Goal: Task Accomplishment & Management: Manage account settings

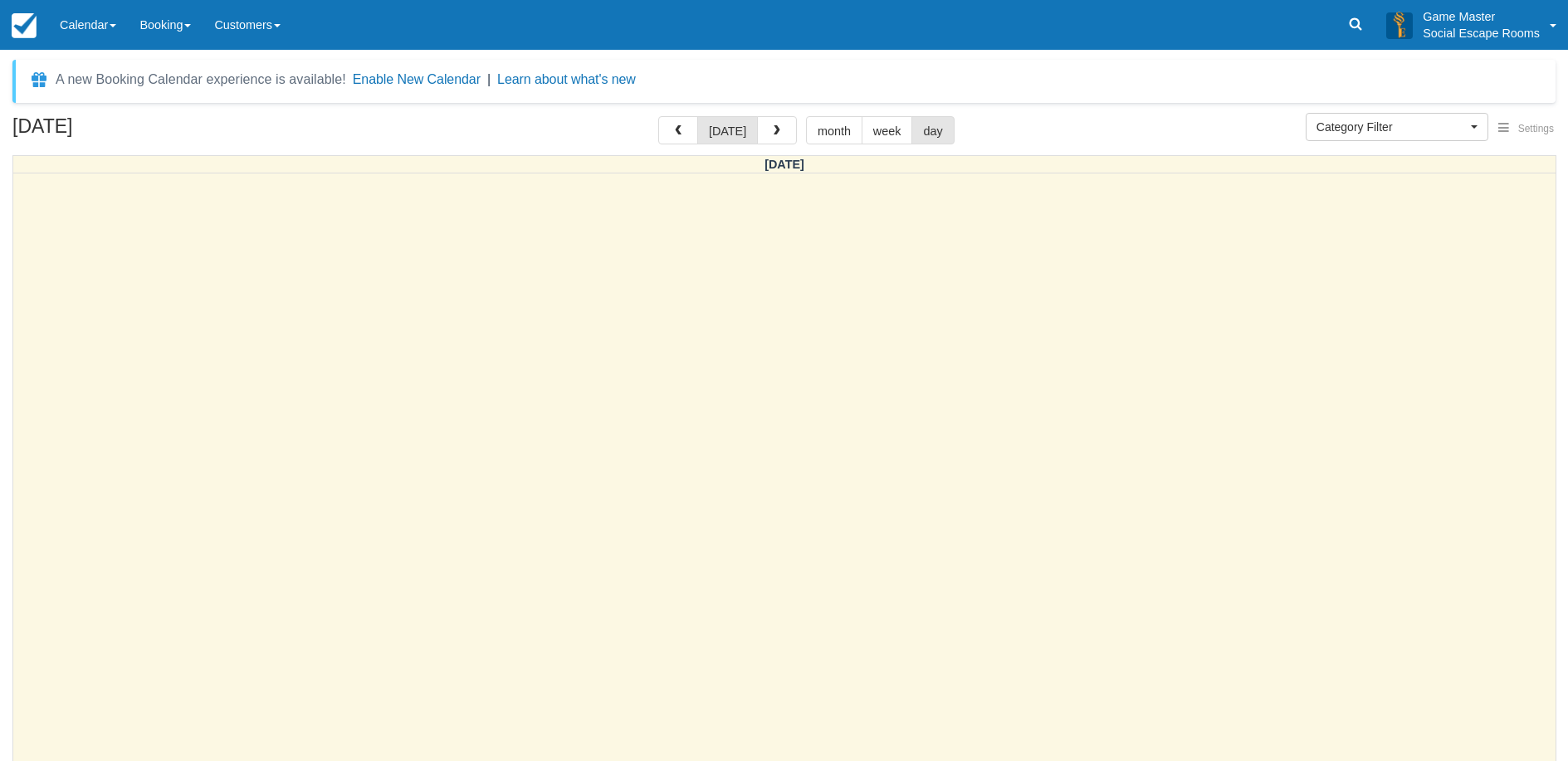
select select
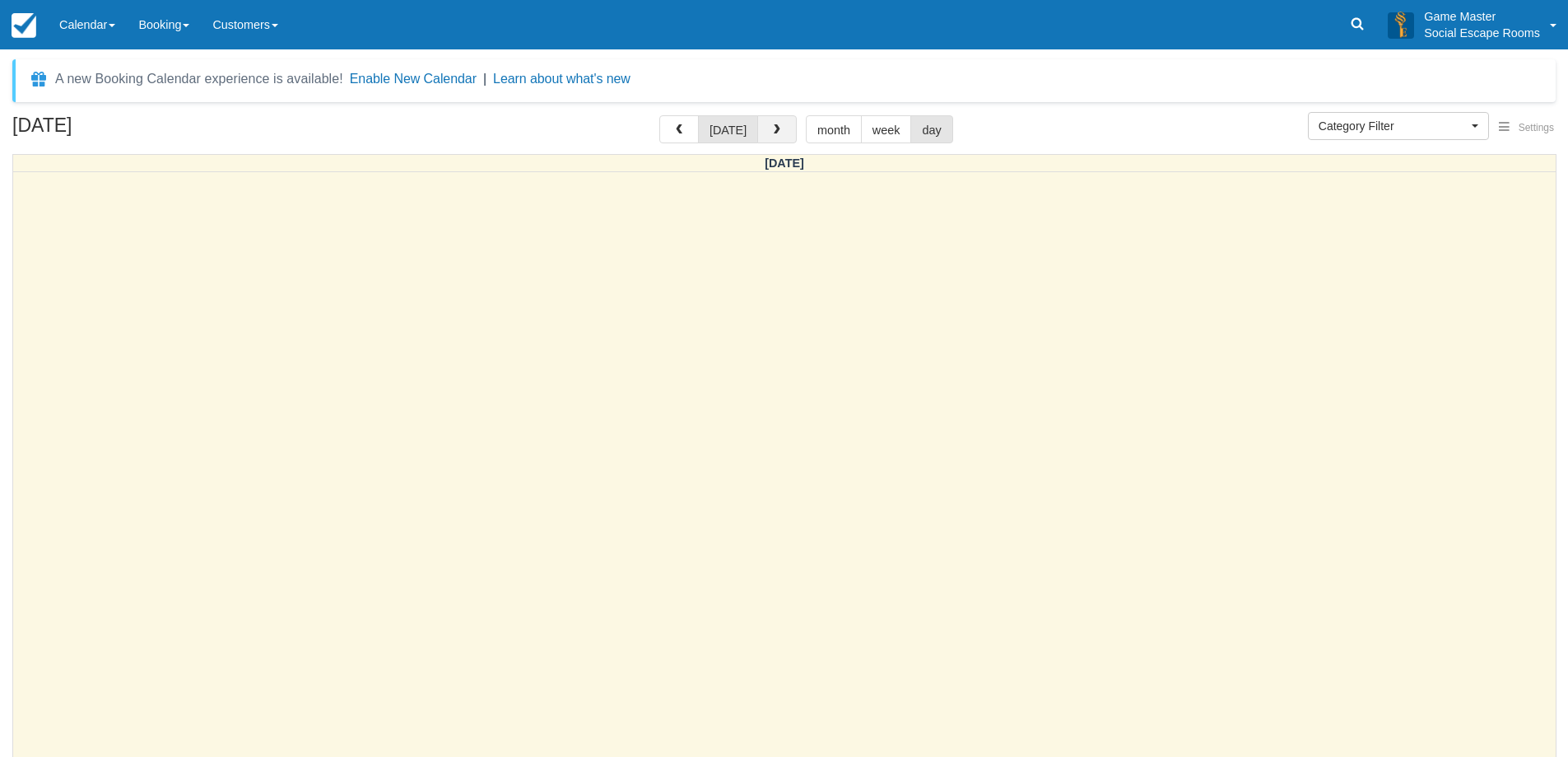
click at [764, 135] on button "button" at bounding box center [776, 129] width 39 height 28
click at [764, 135] on button "button" at bounding box center [783, 129] width 39 height 28
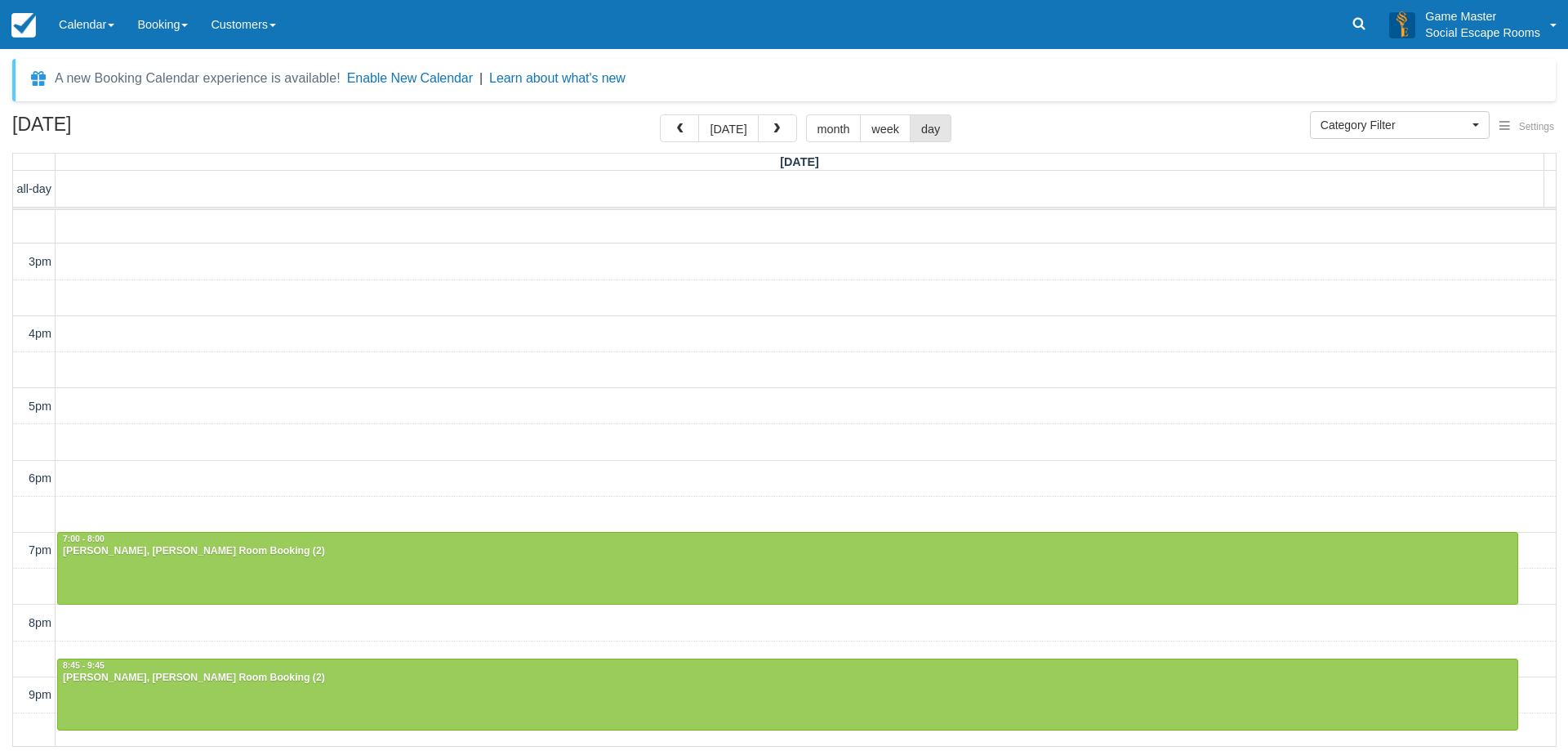
scroll to position [365, 0]
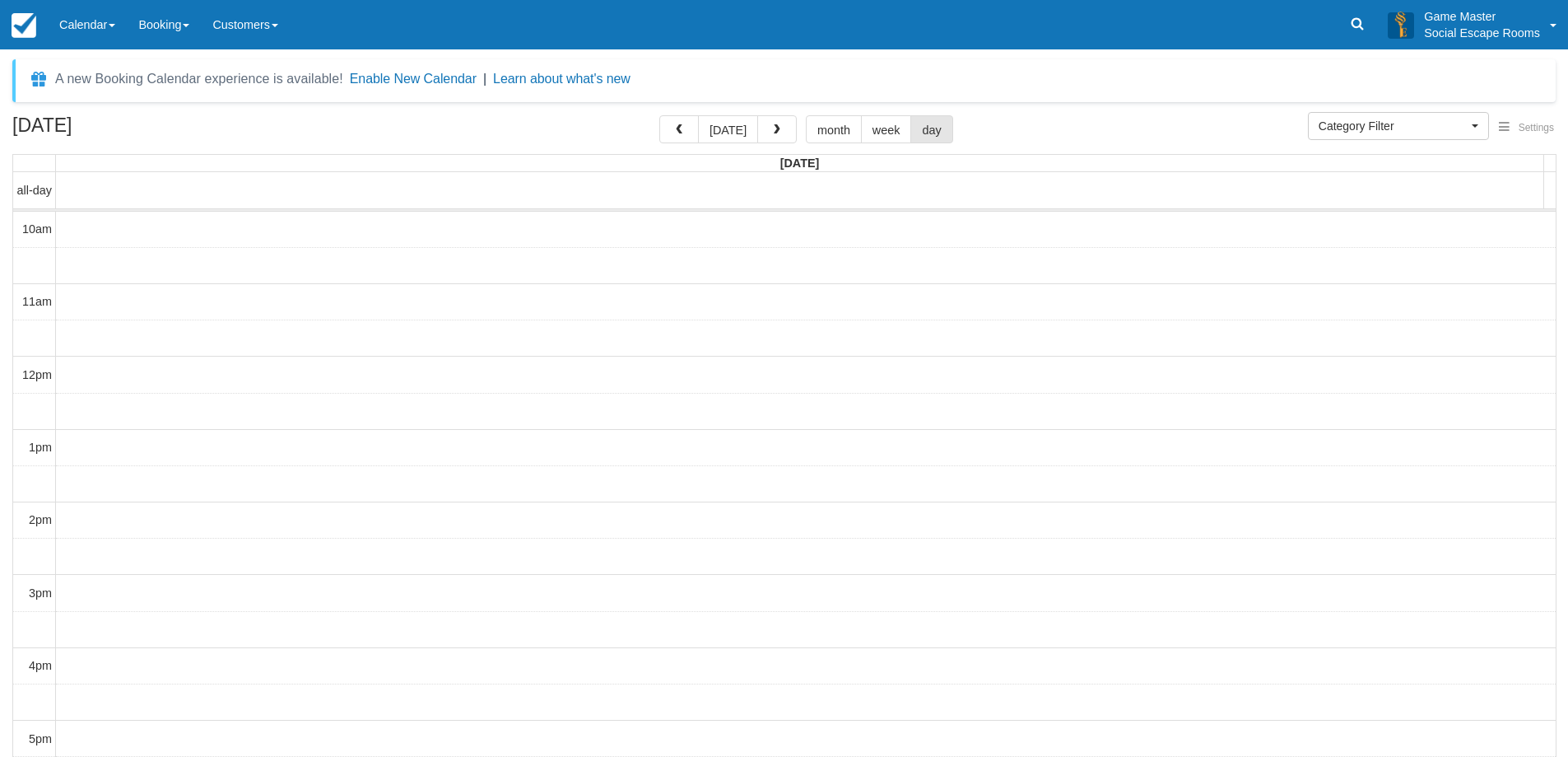
select select
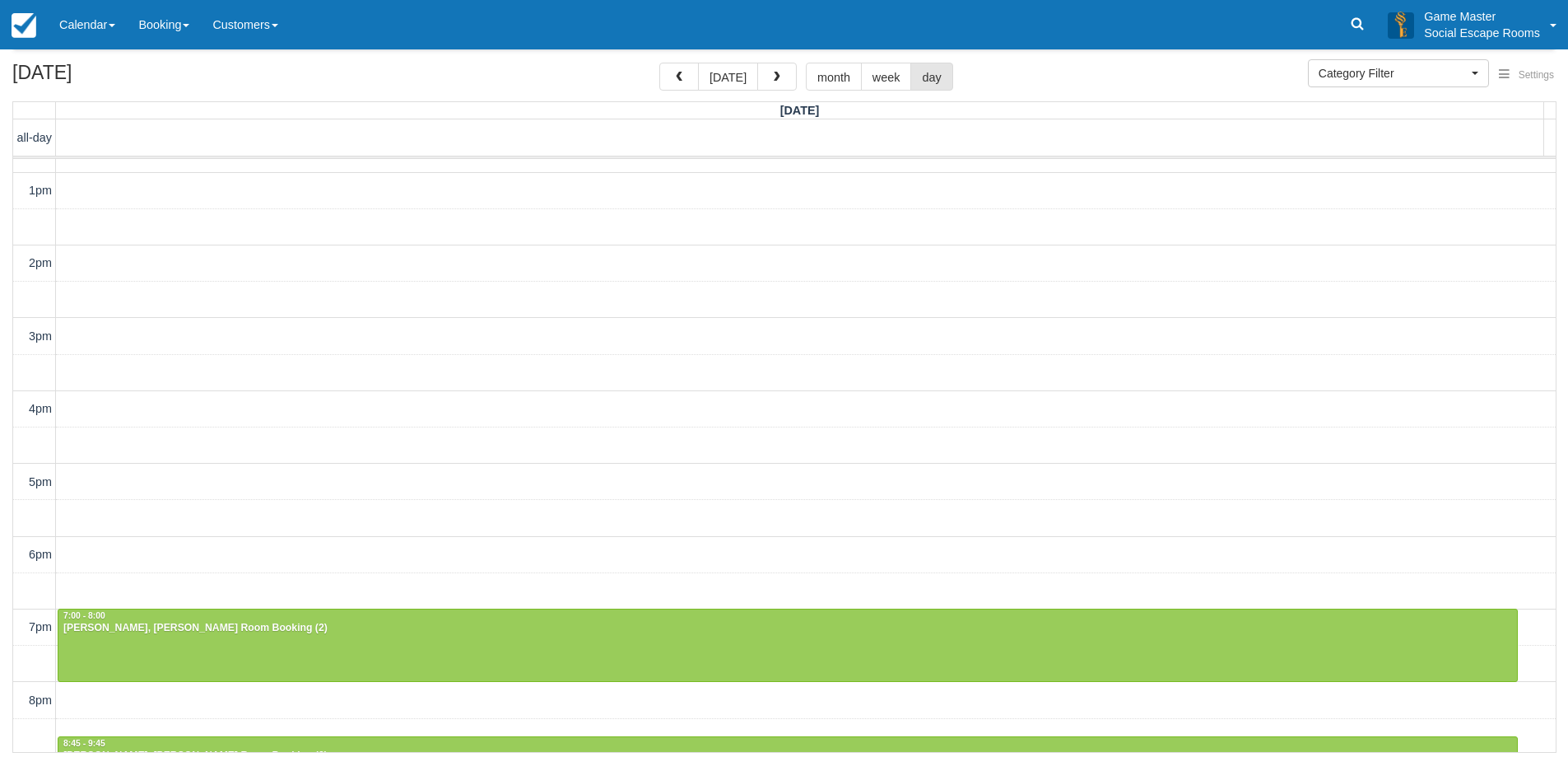
scroll to position [233, 0]
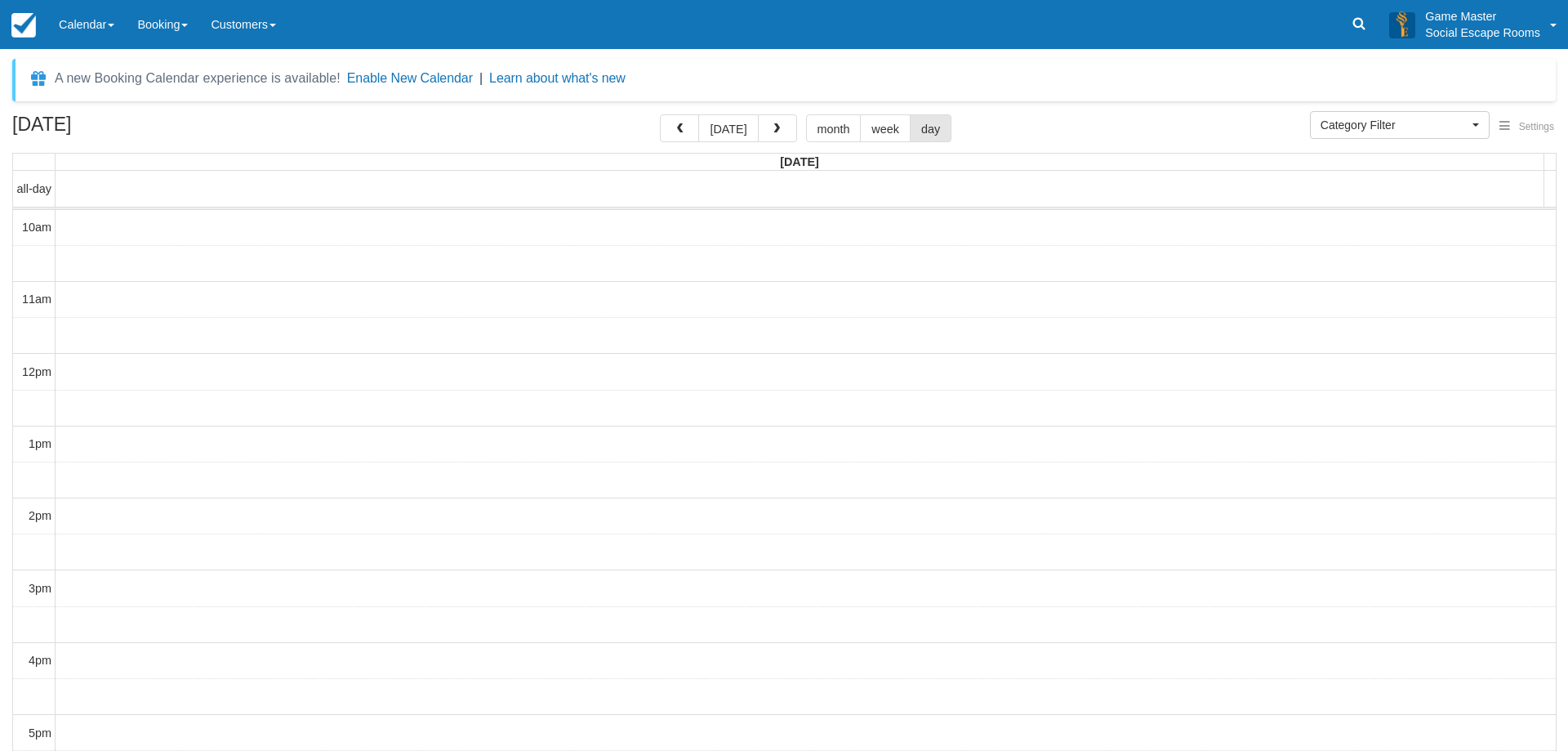
select select
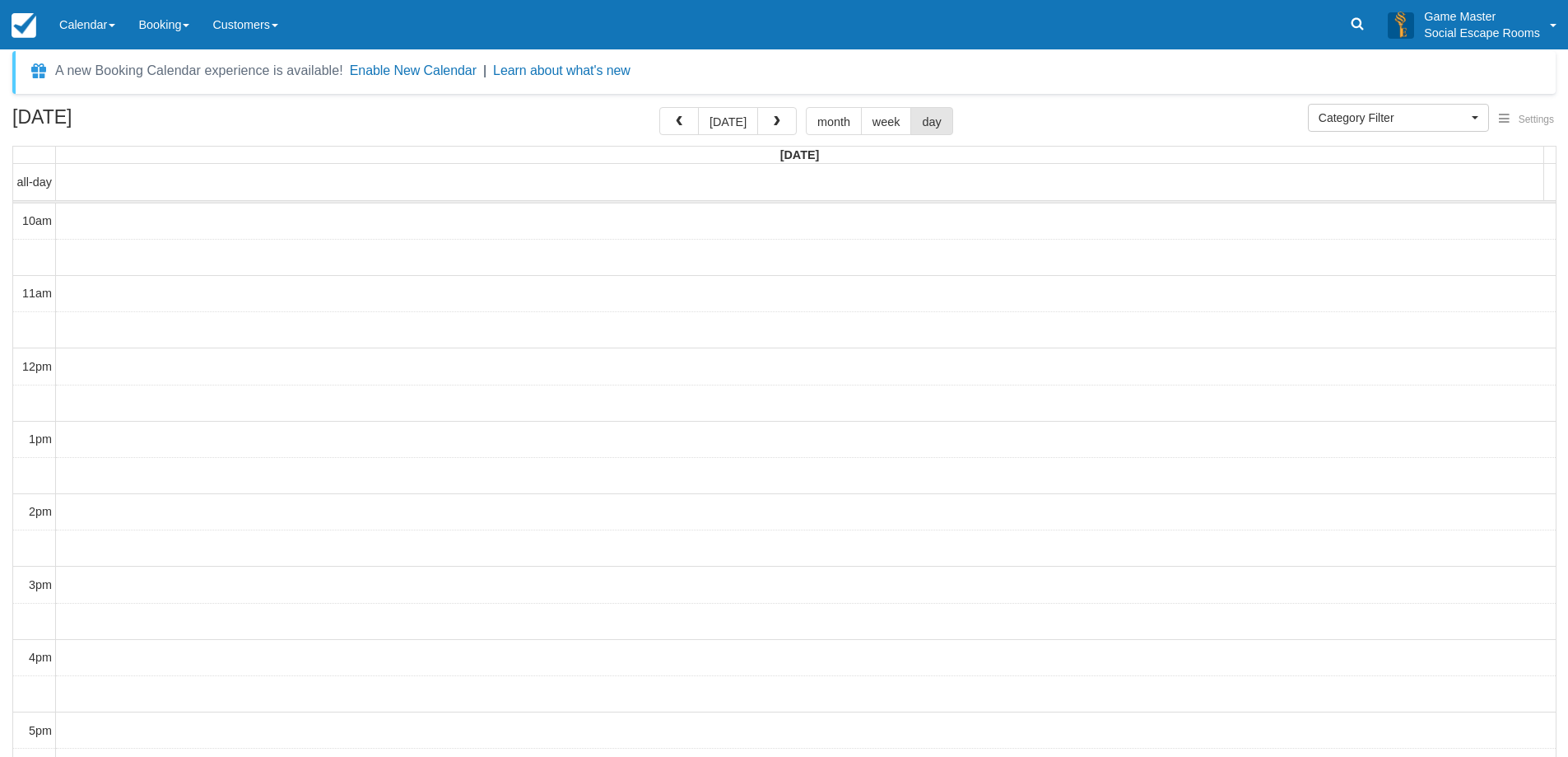
scroll to position [73, 0]
click at [763, 111] on button "button" at bounding box center [776, 120] width 39 height 28
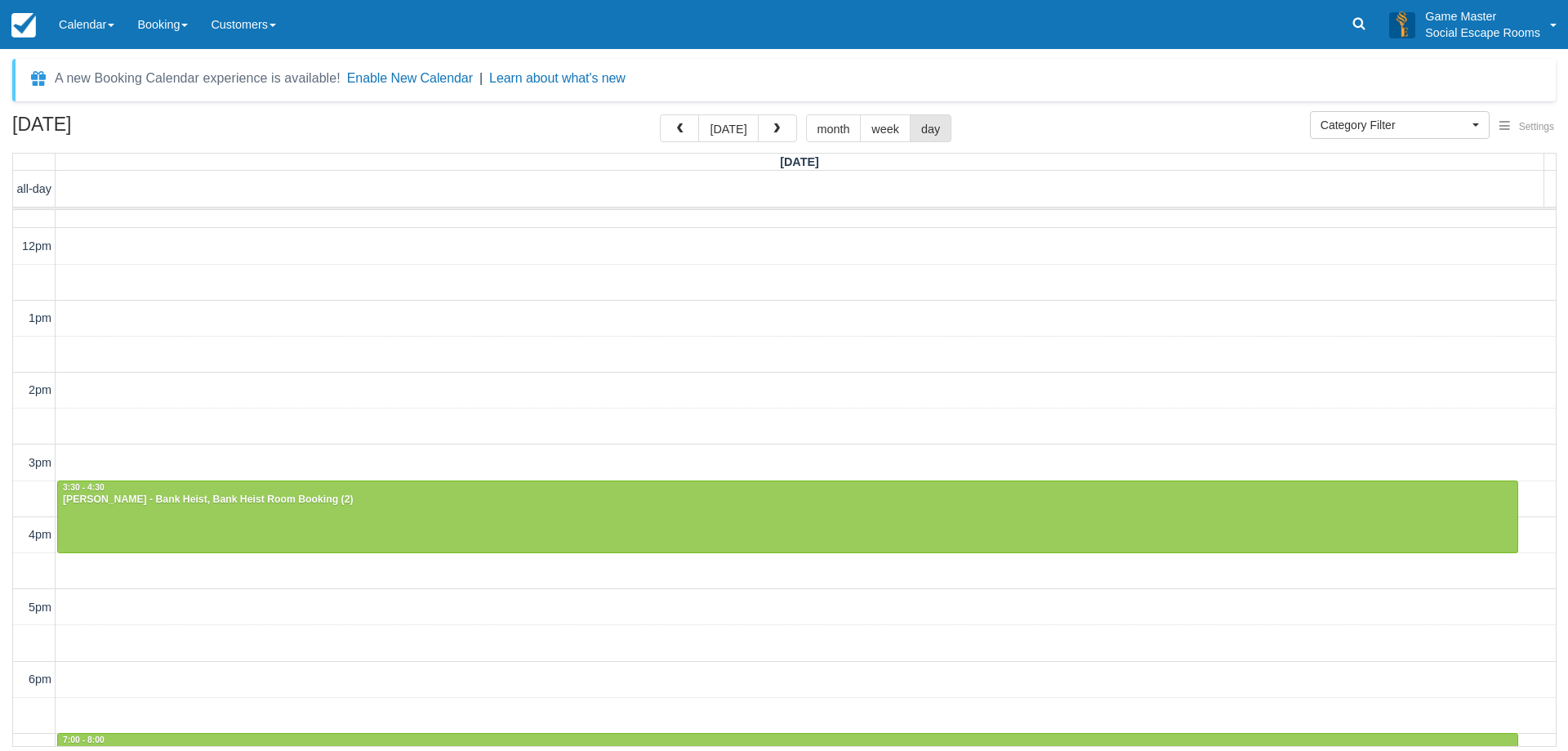
scroll to position [365, 0]
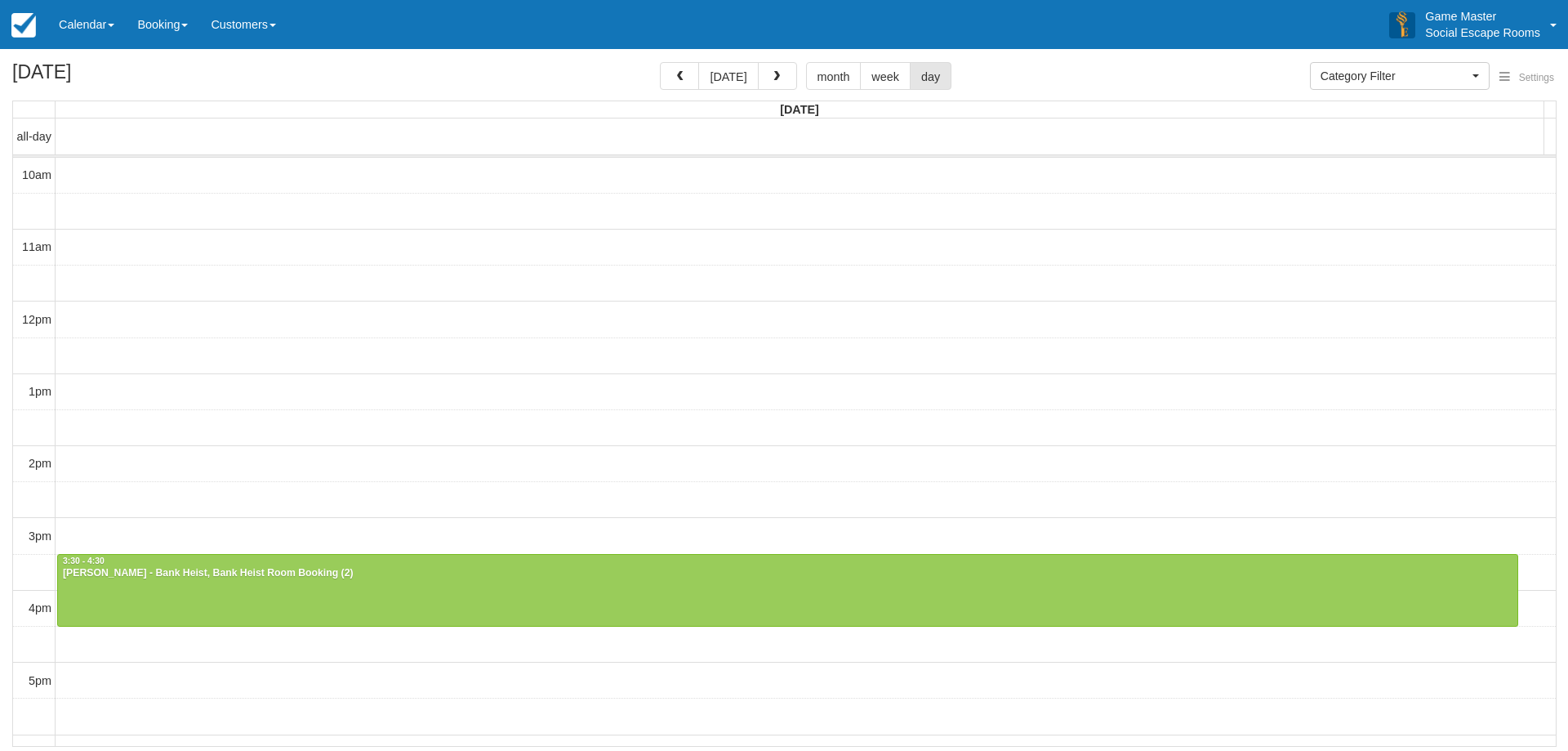
select select
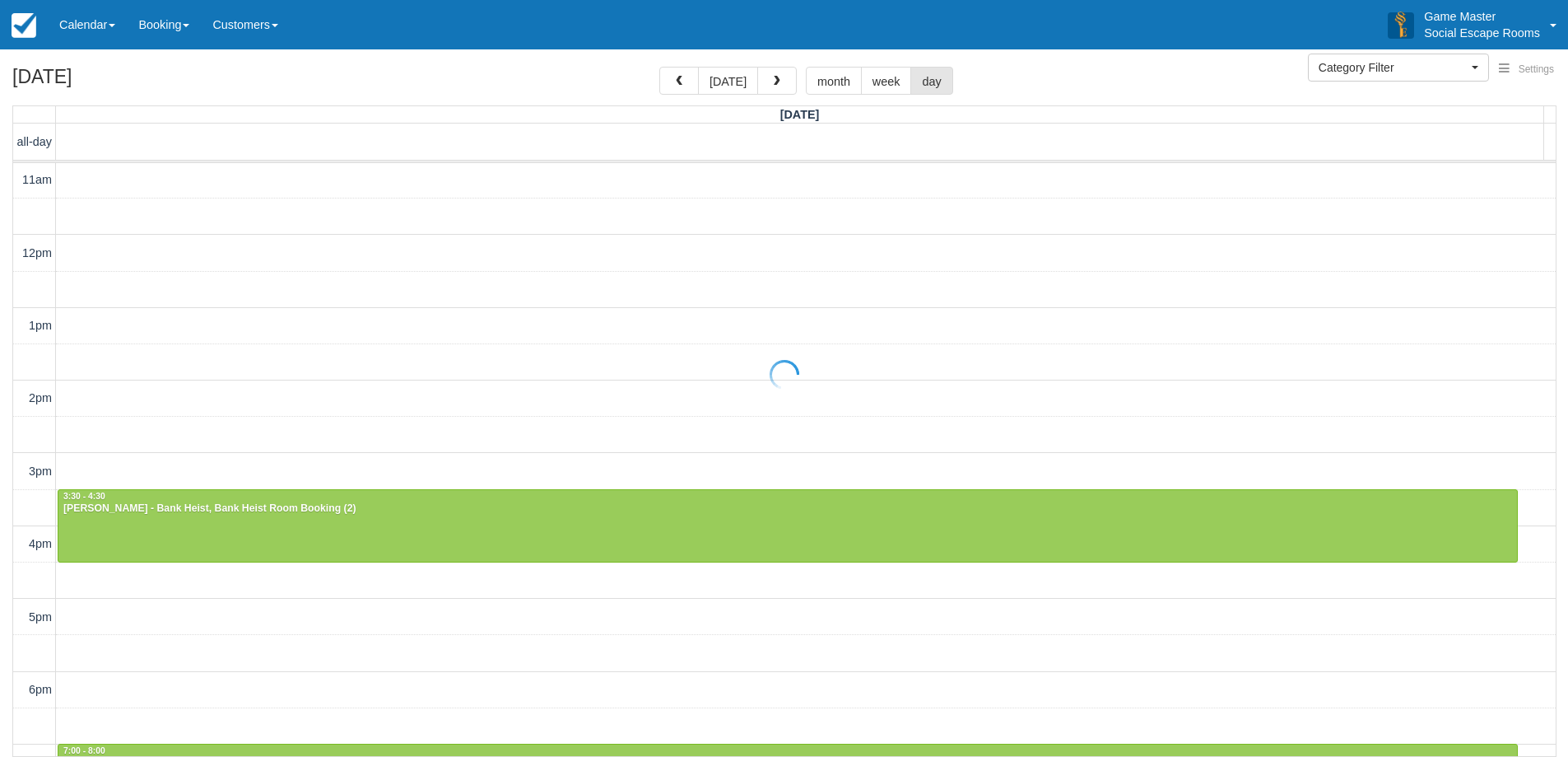
scroll to position [9, 0]
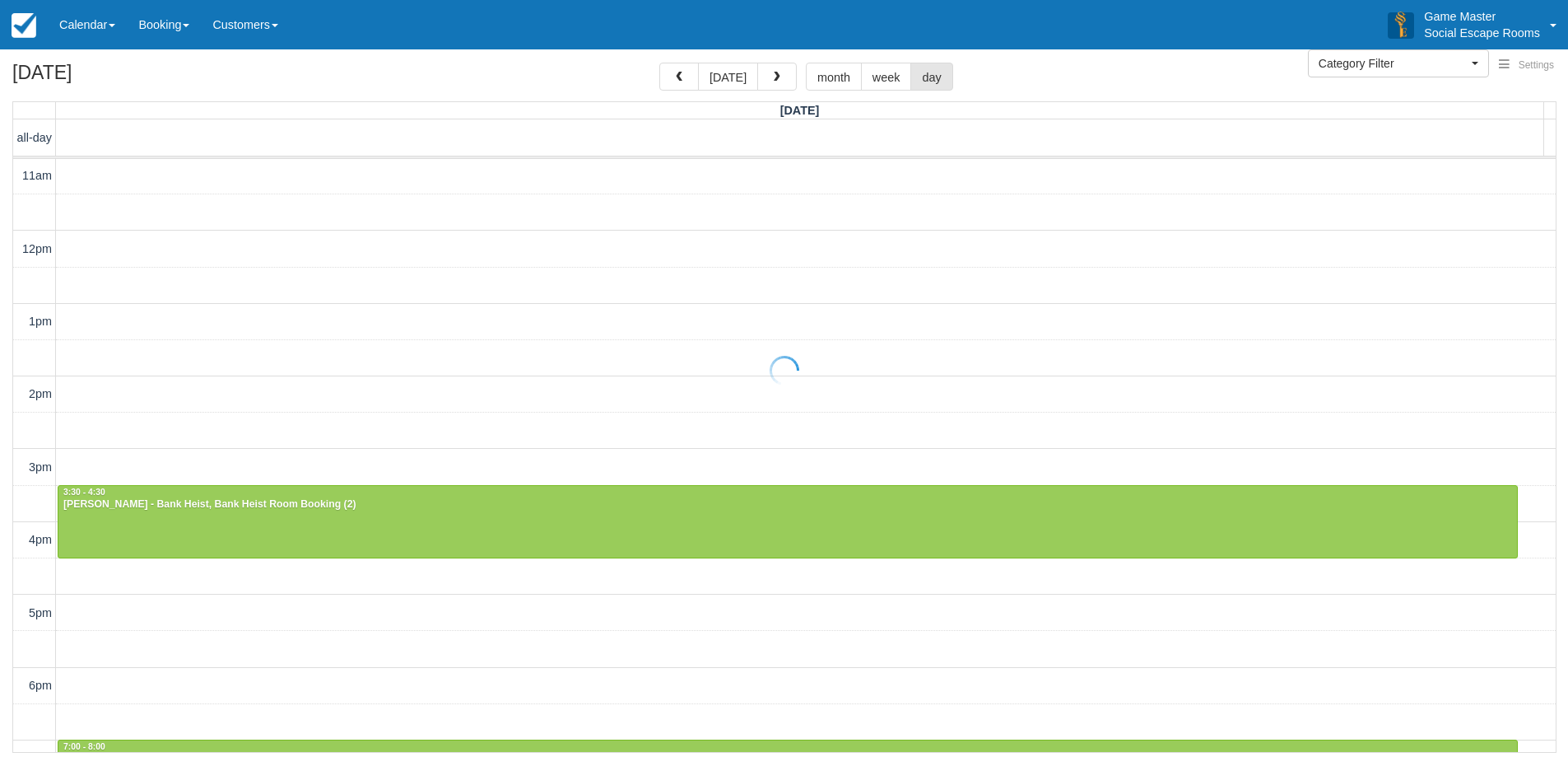
drag, startPoint x: 1546, startPoint y: 408, endPoint x: 1551, endPoint y: 488, distance: 80.2
click at [1551, 488] on div at bounding box center [784, 370] width 1568 height 757
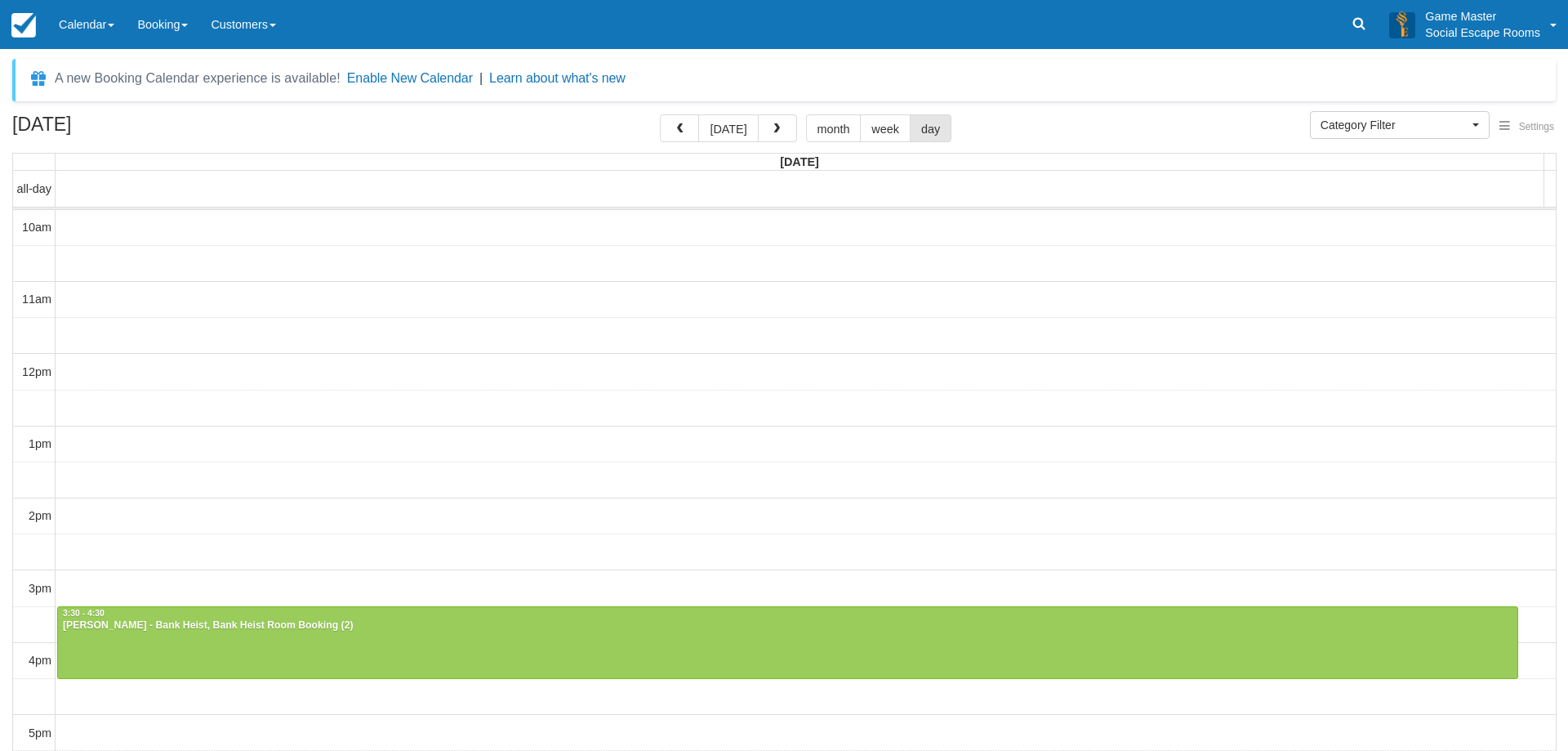
select select
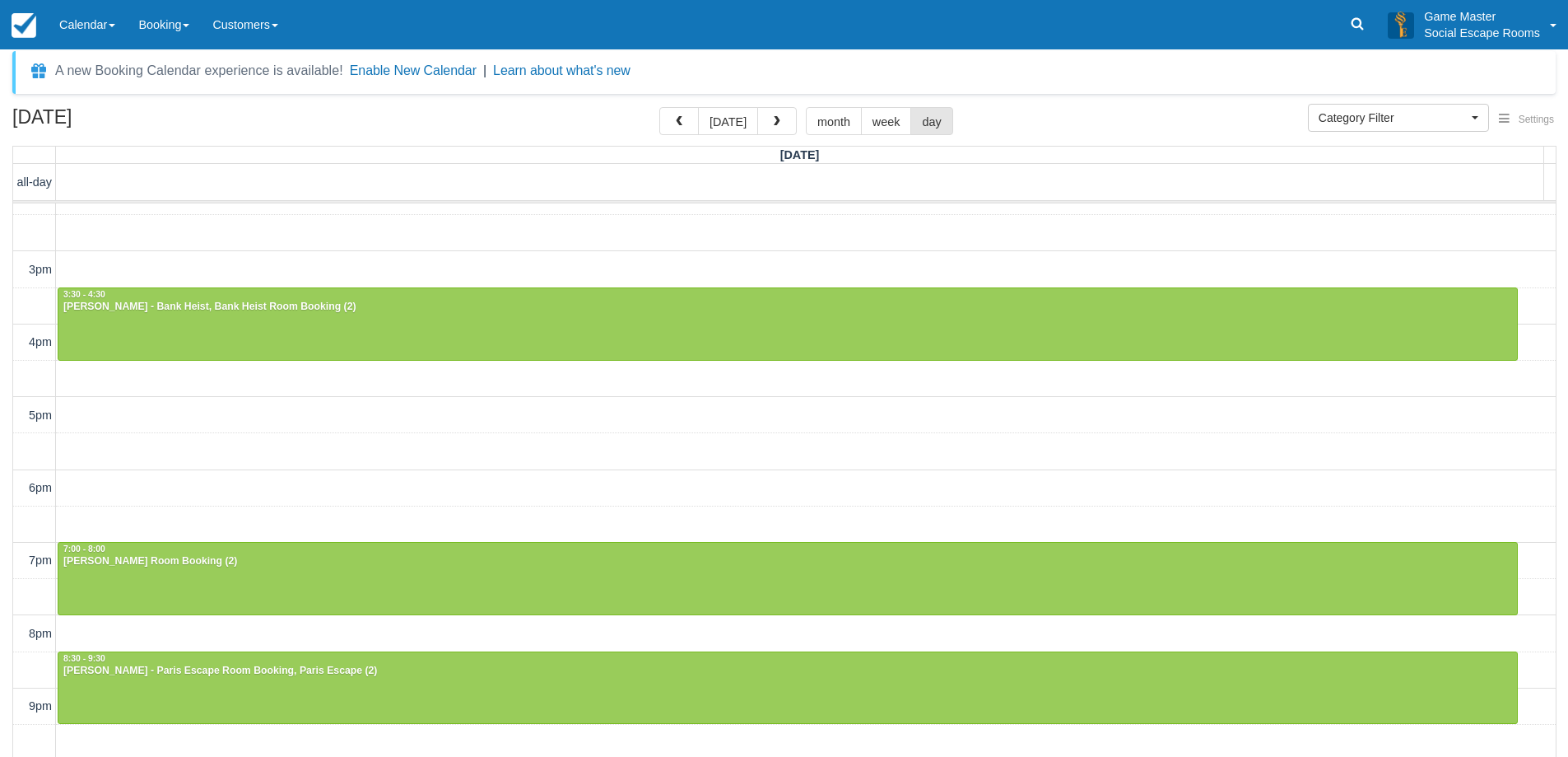
scroll to position [53, 0]
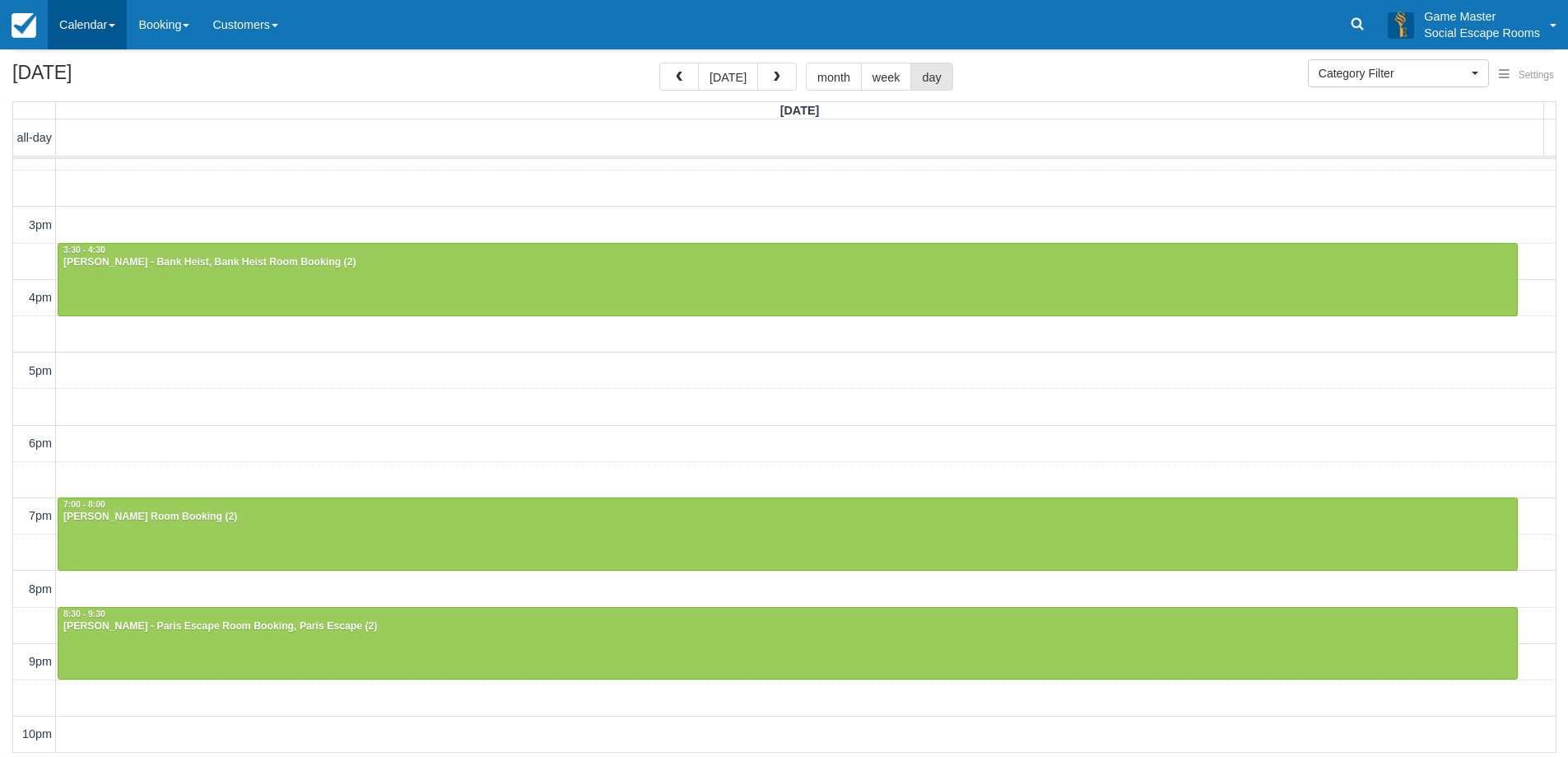
click at [103, 26] on link "Calendar" at bounding box center [87, 24] width 79 height 49
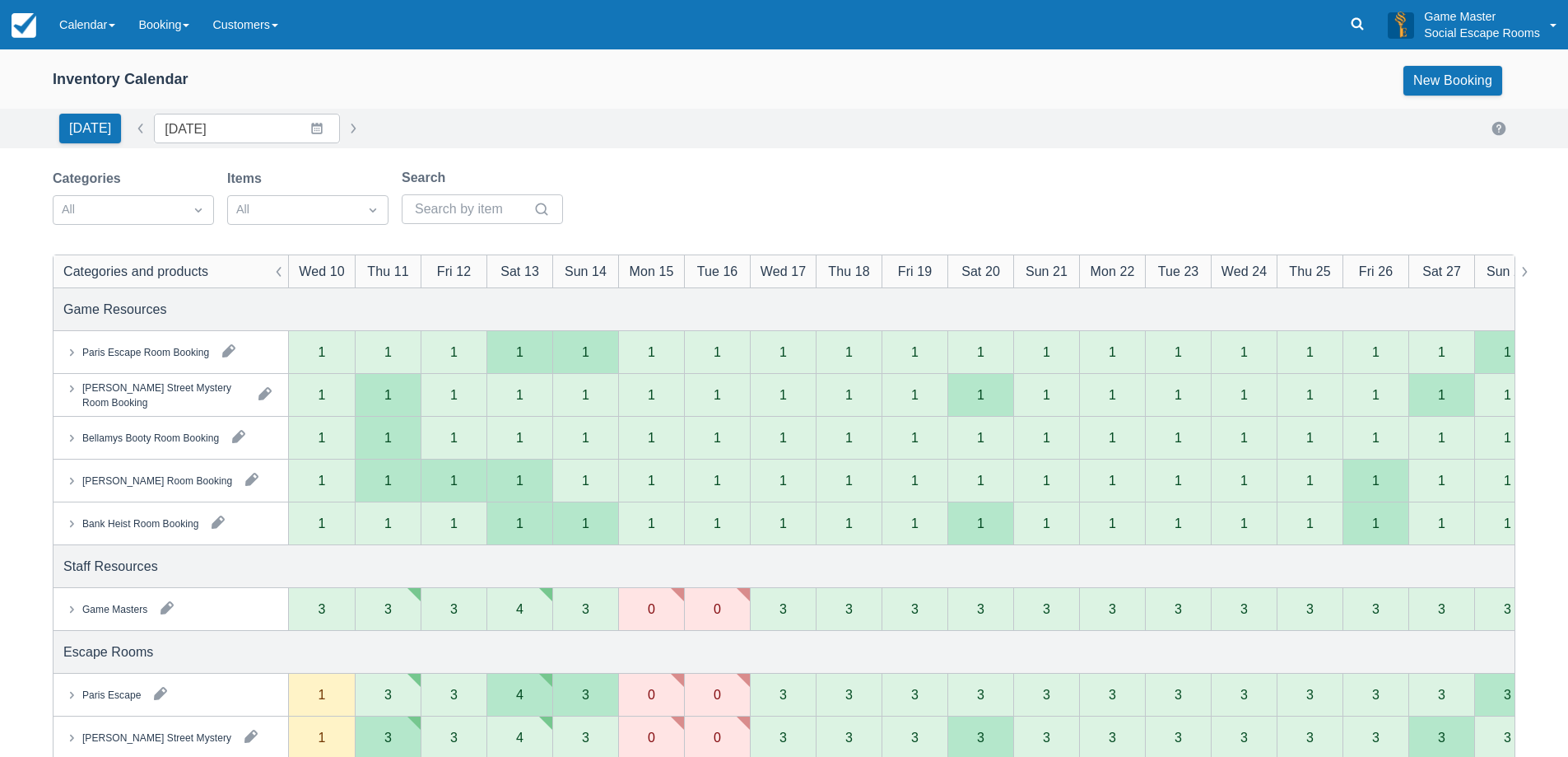
scroll to position [247, 0]
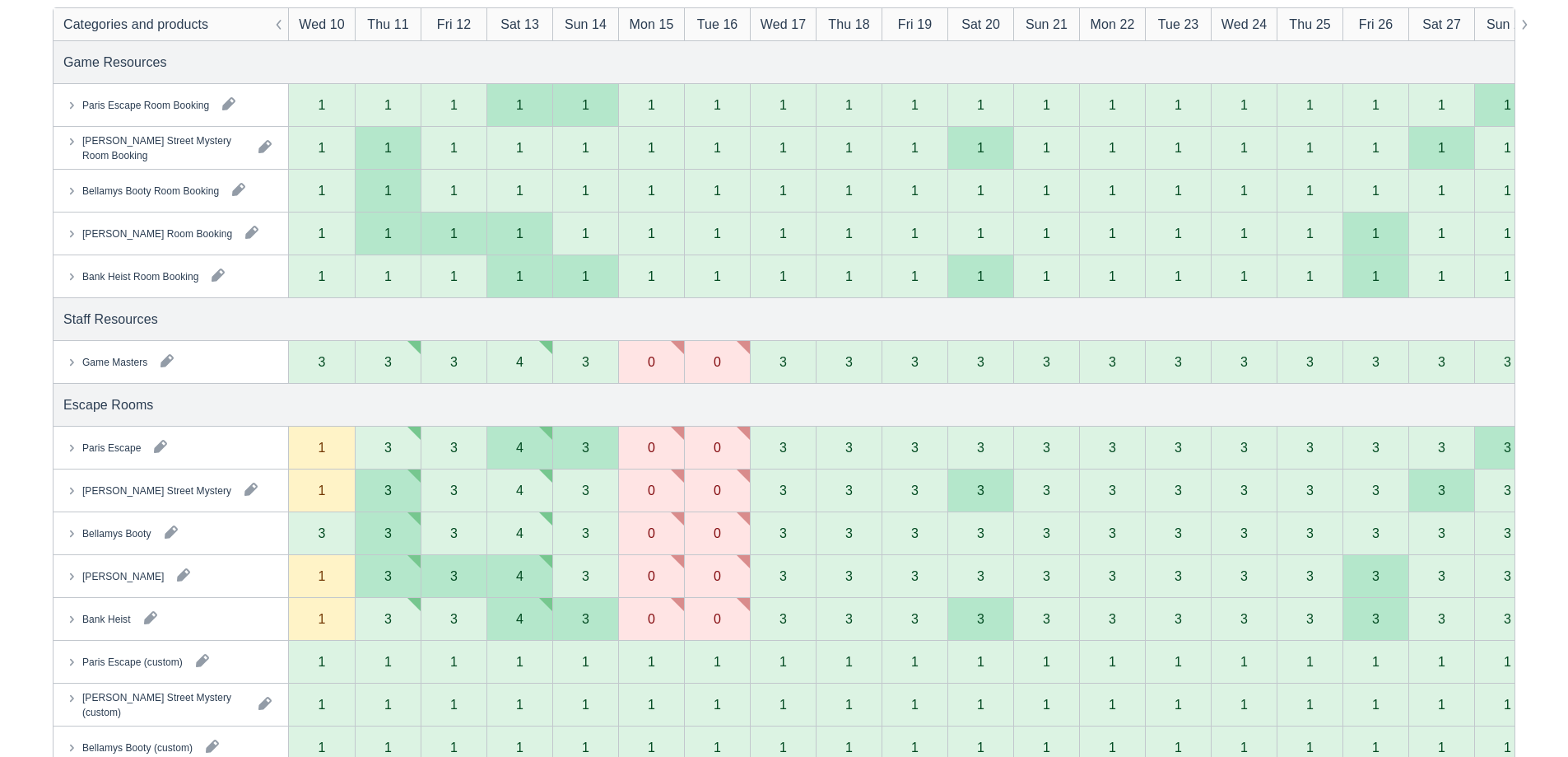
click at [74, 367] on icon at bounding box center [71, 361] width 16 height 16
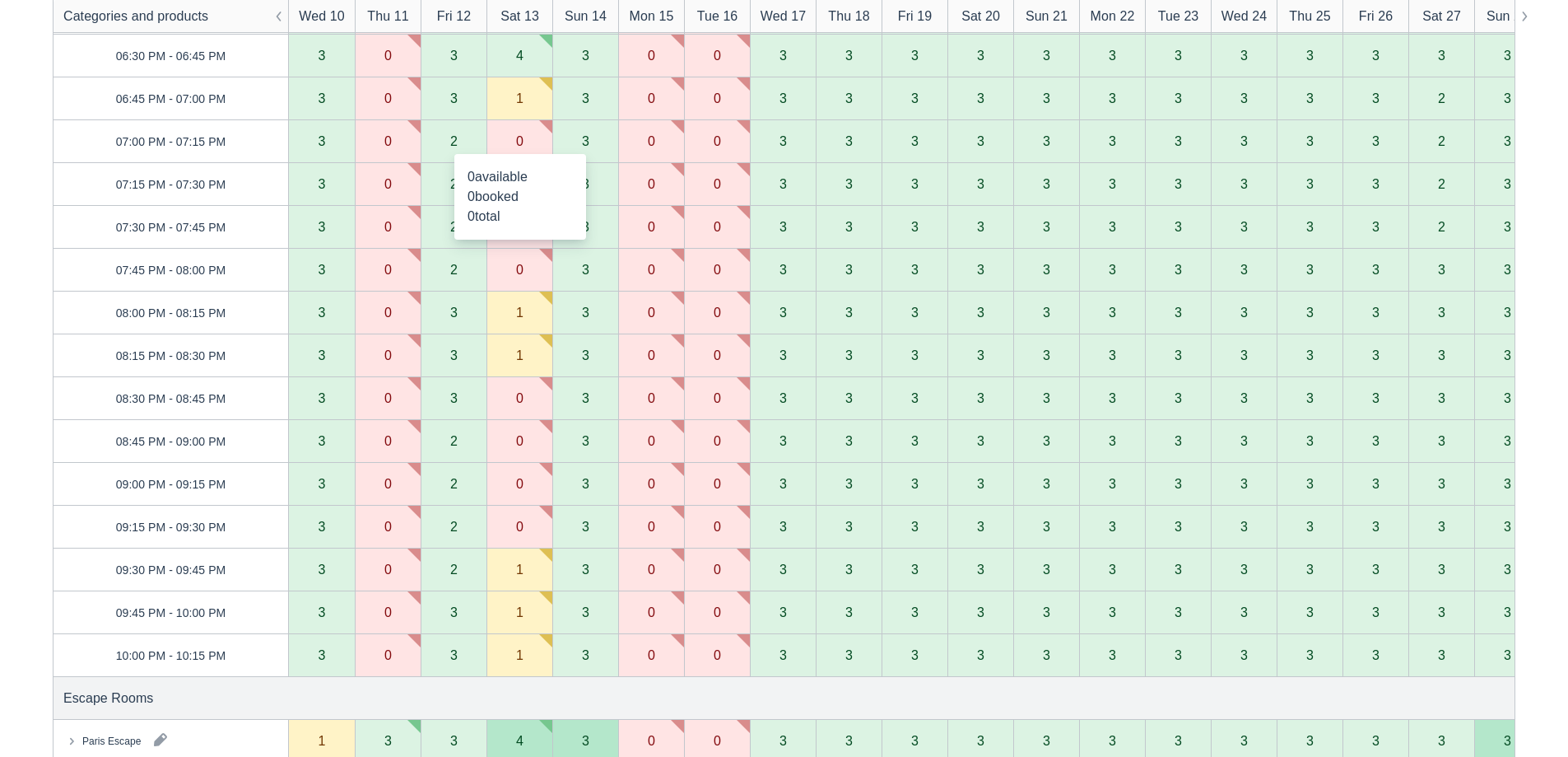
scroll to position [2059, 0]
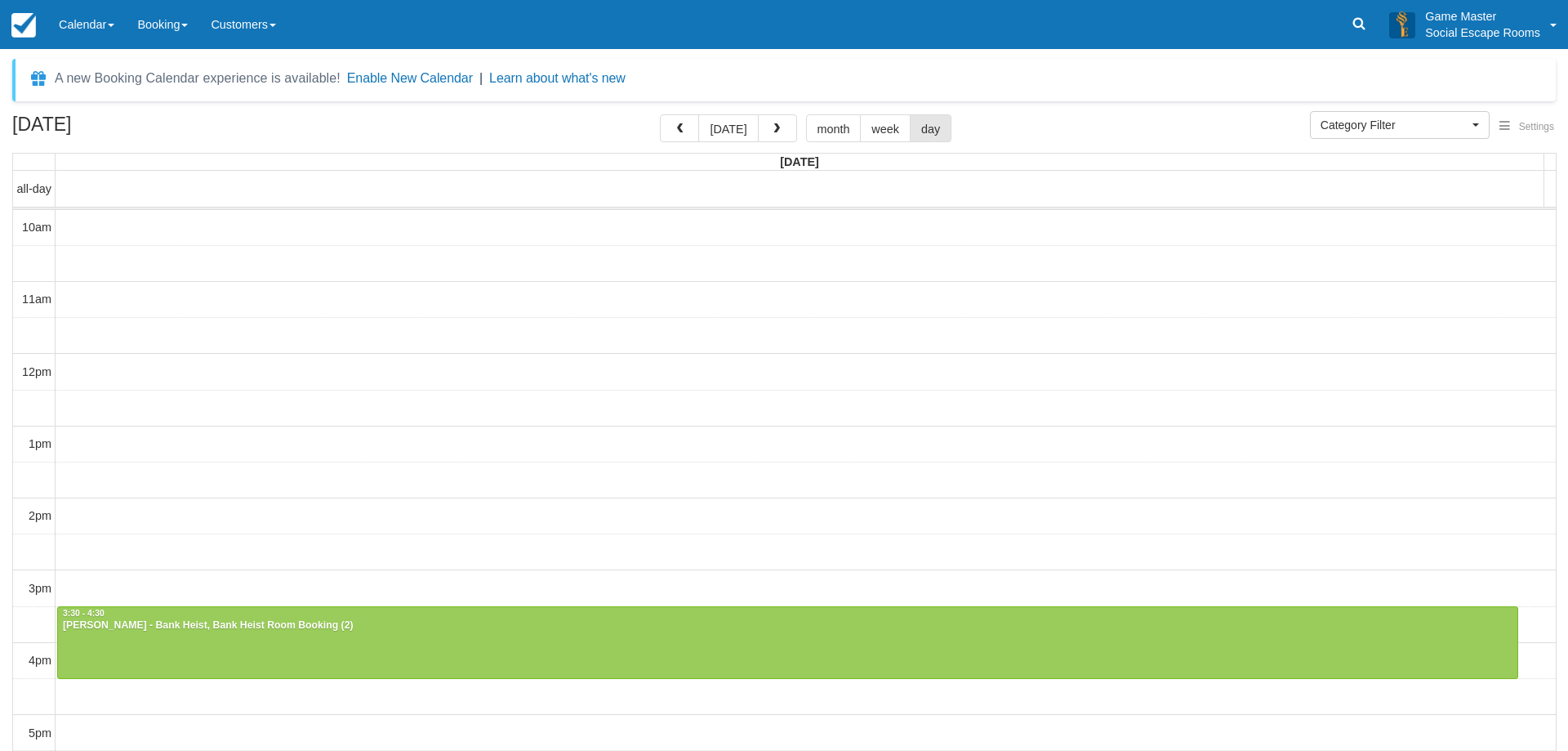
select select
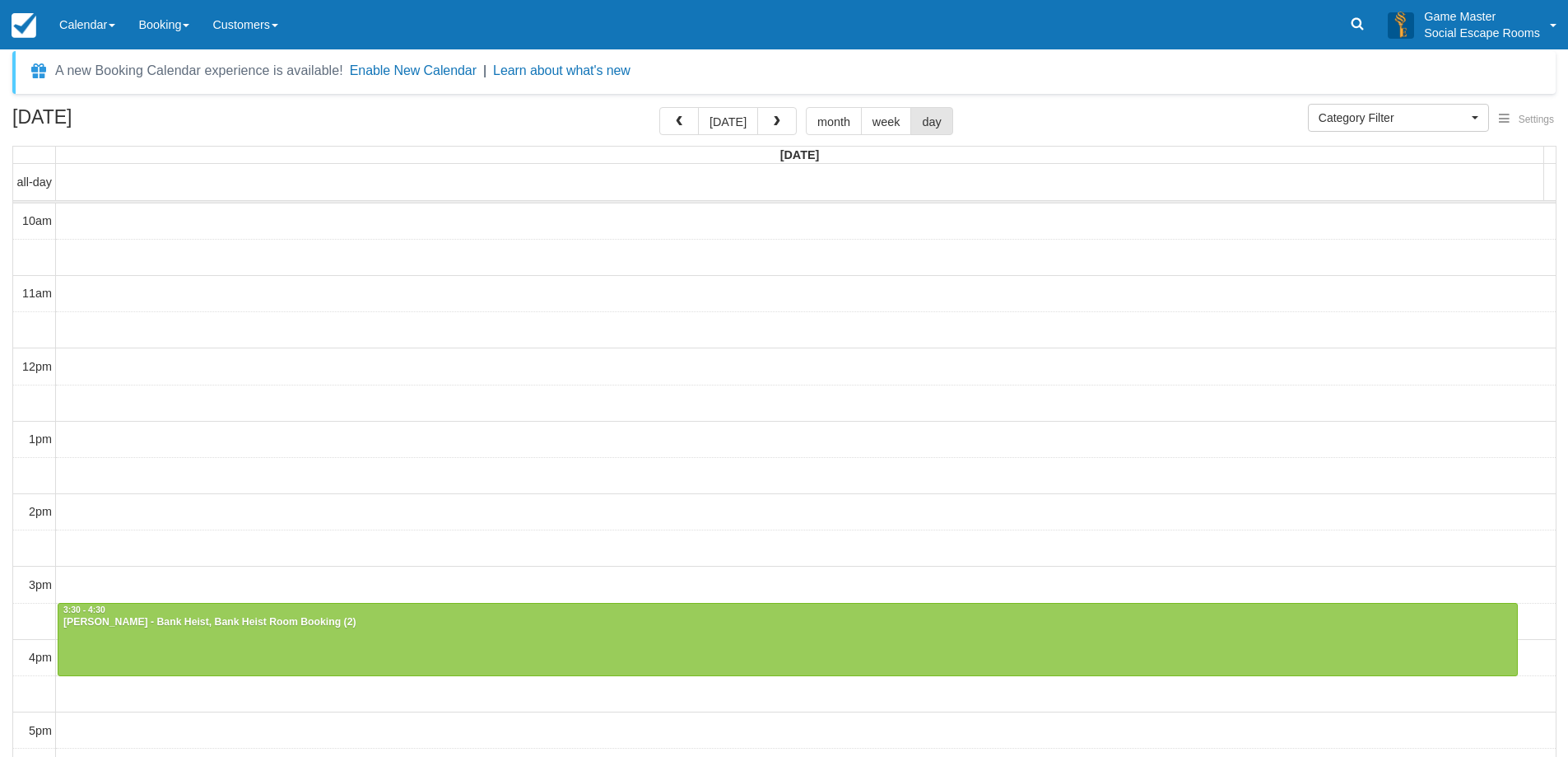
scroll to position [73, 0]
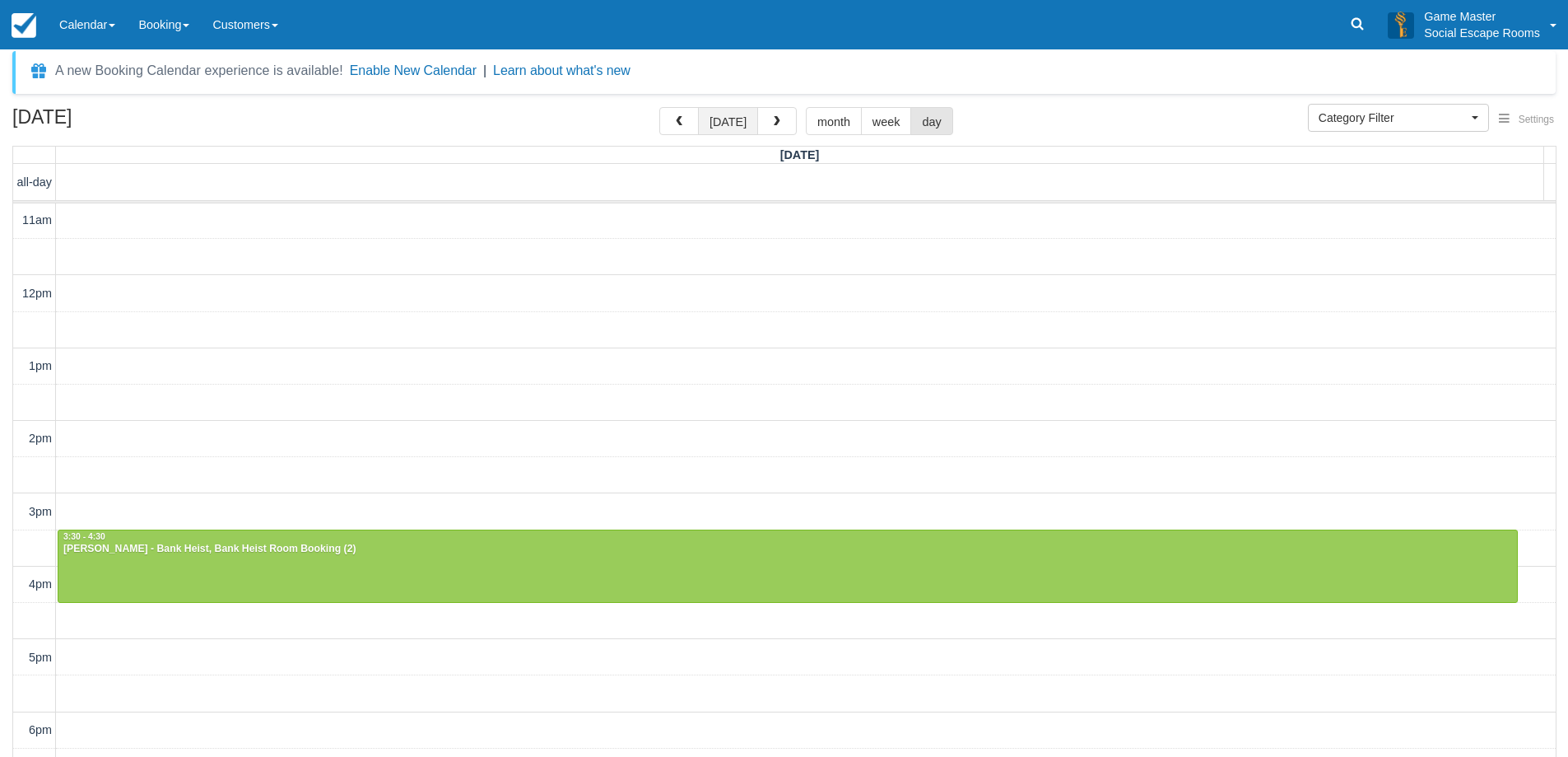
click at [731, 119] on button "[DATE]" at bounding box center [728, 120] width 60 height 28
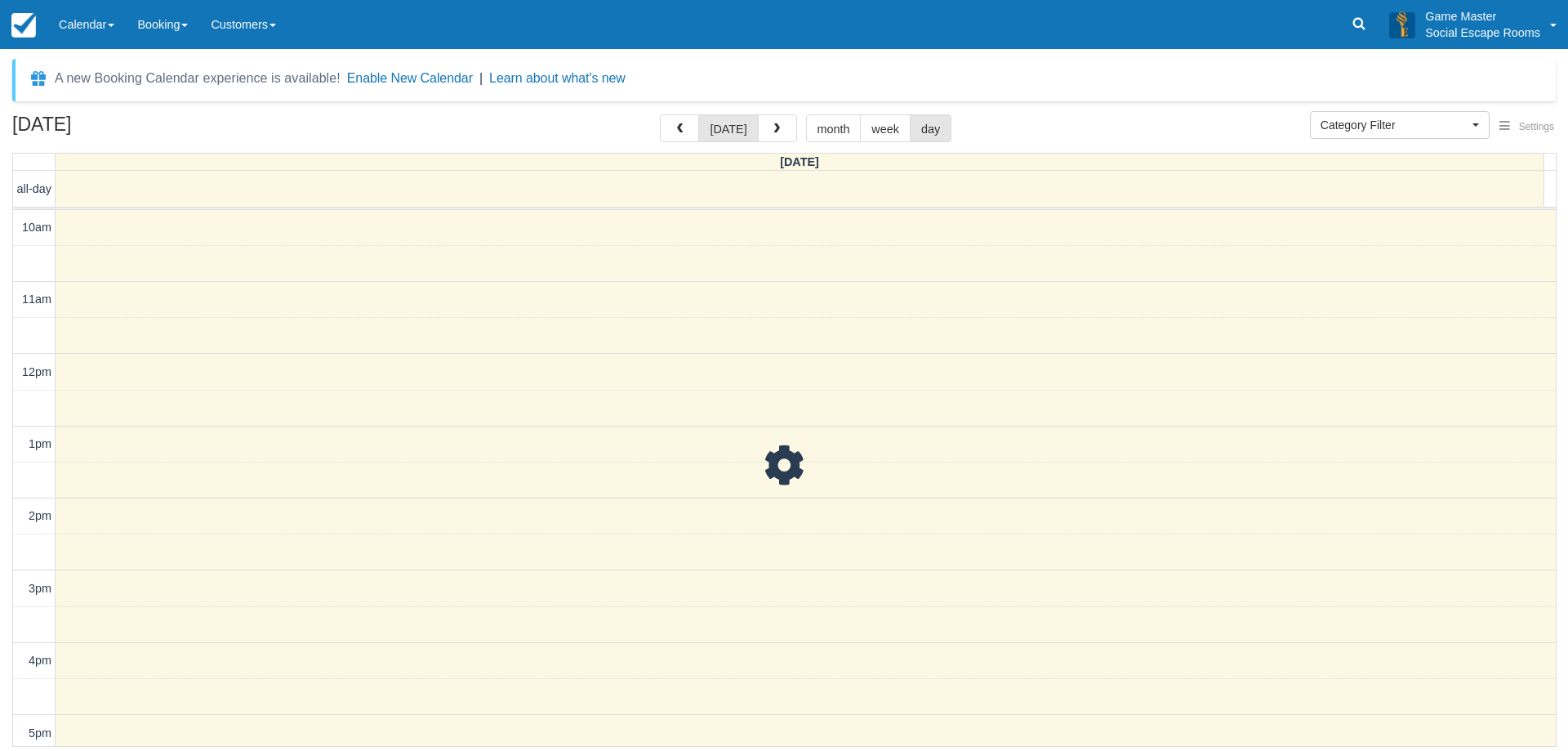
scroll to position [72, 0]
